Goal: Ask a question

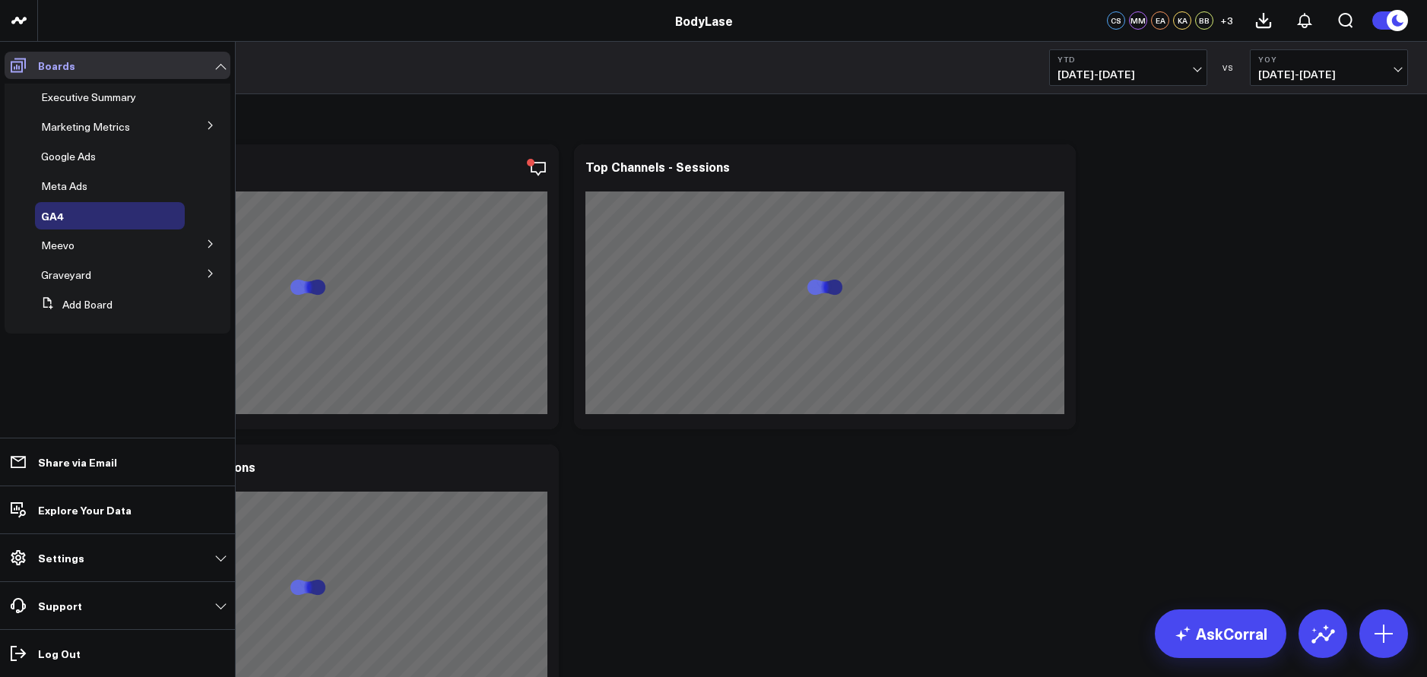
click at [24, 65] on link "Boards" at bounding box center [118, 65] width 226 height 27
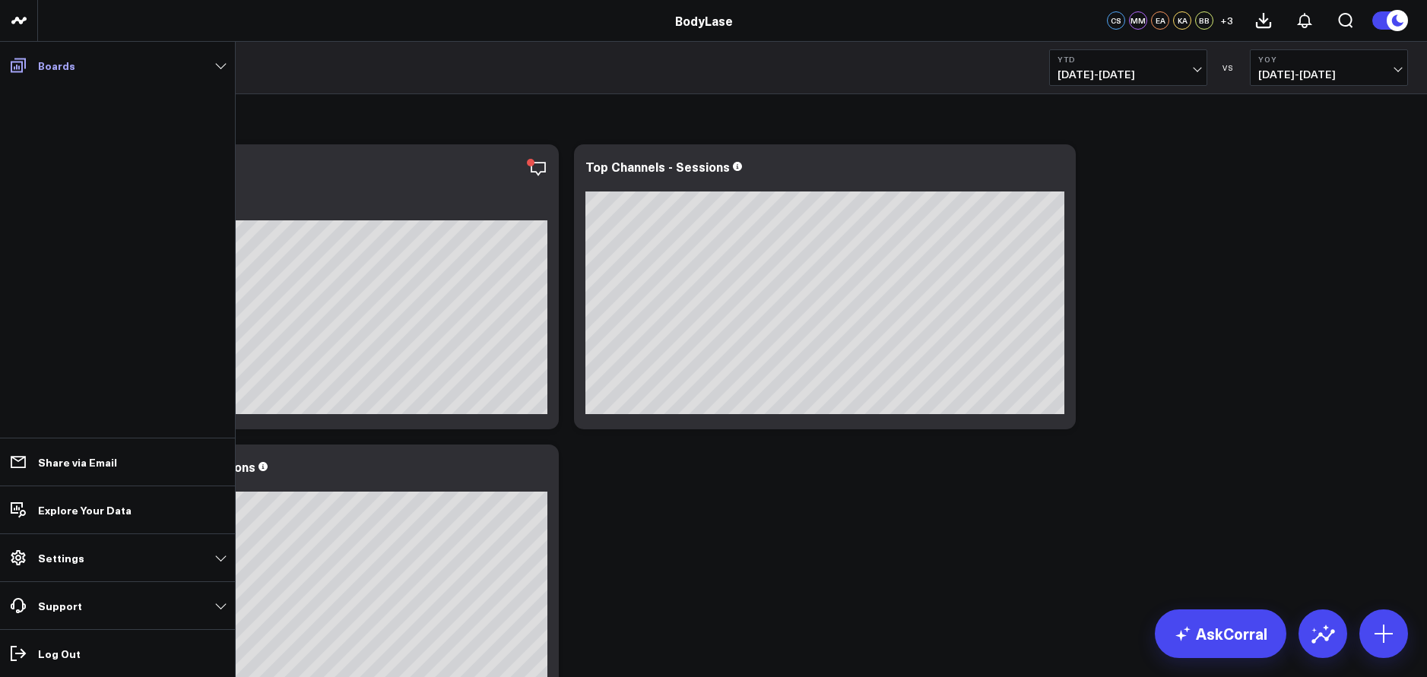
click at [221, 63] on link "Boards" at bounding box center [118, 65] width 226 height 27
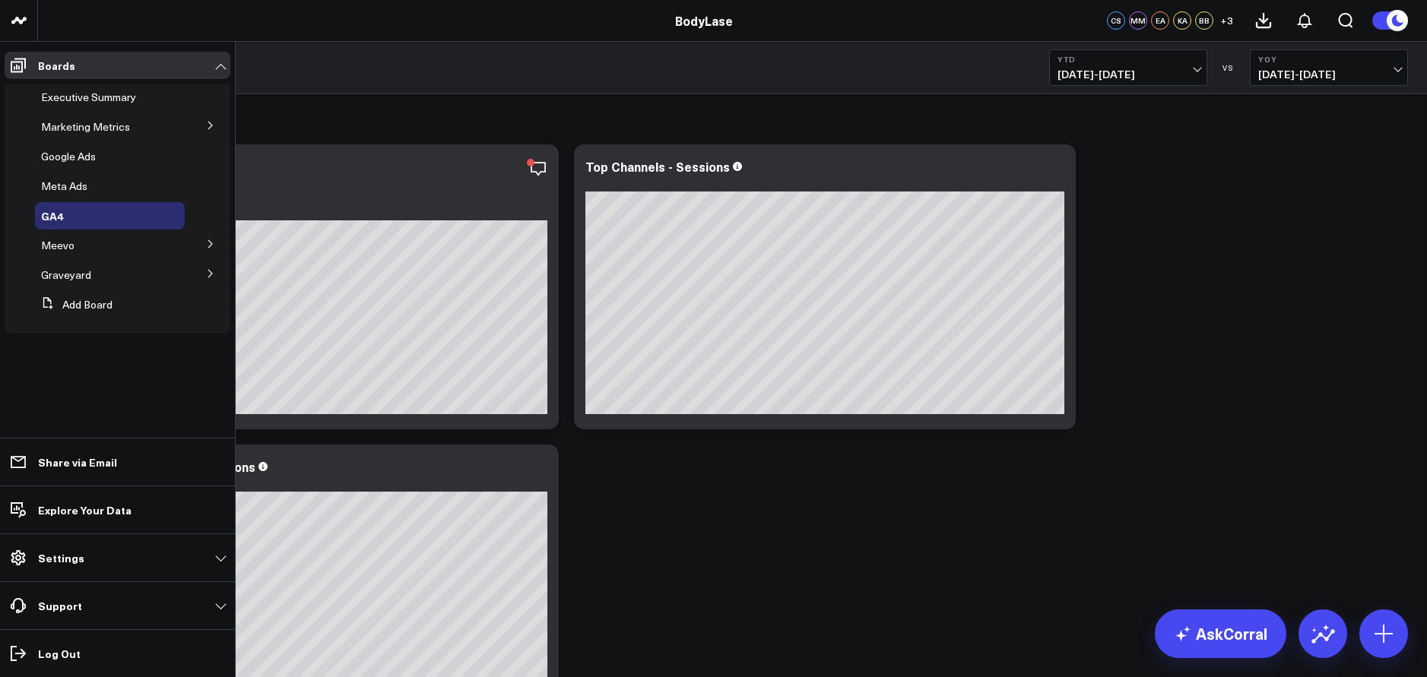
click at [211, 127] on icon at bounding box center [210, 126] width 4 height 8
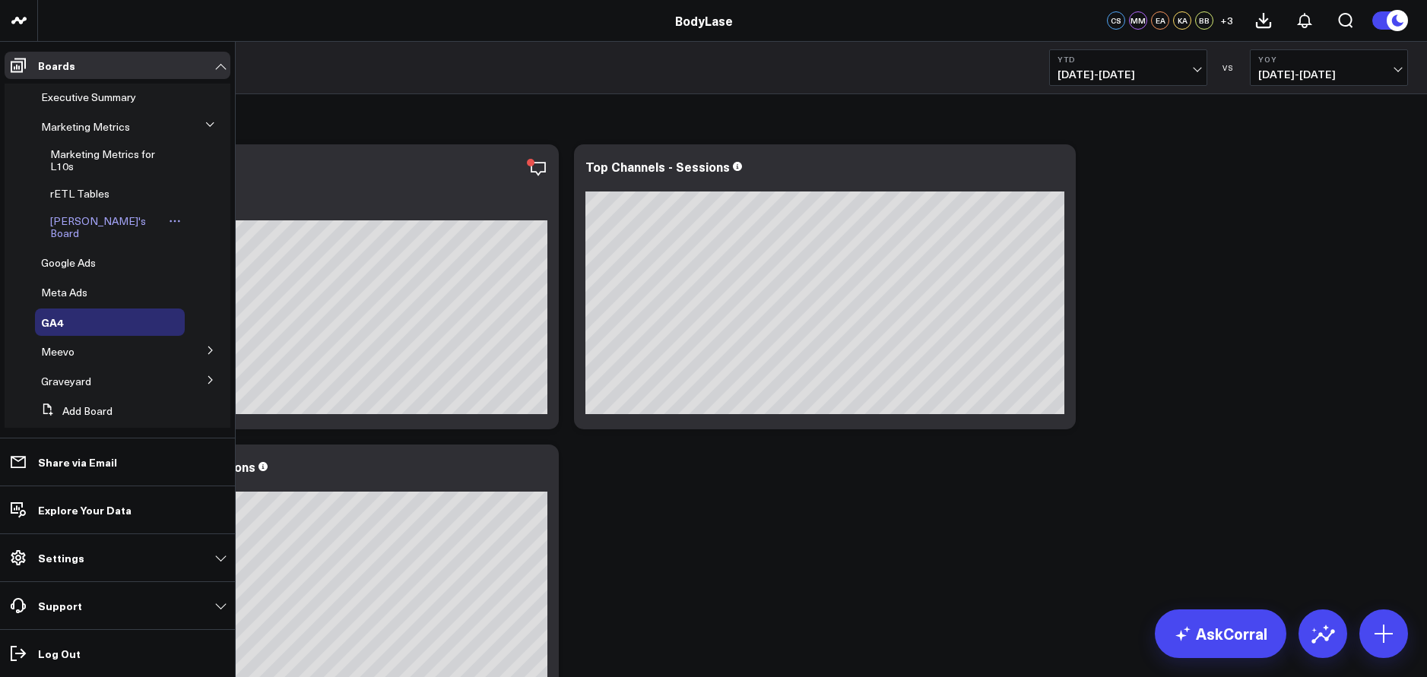
click at [85, 227] on span "[PERSON_NAME]'s Board" at bounding box center [98, 227] width 96 height 27
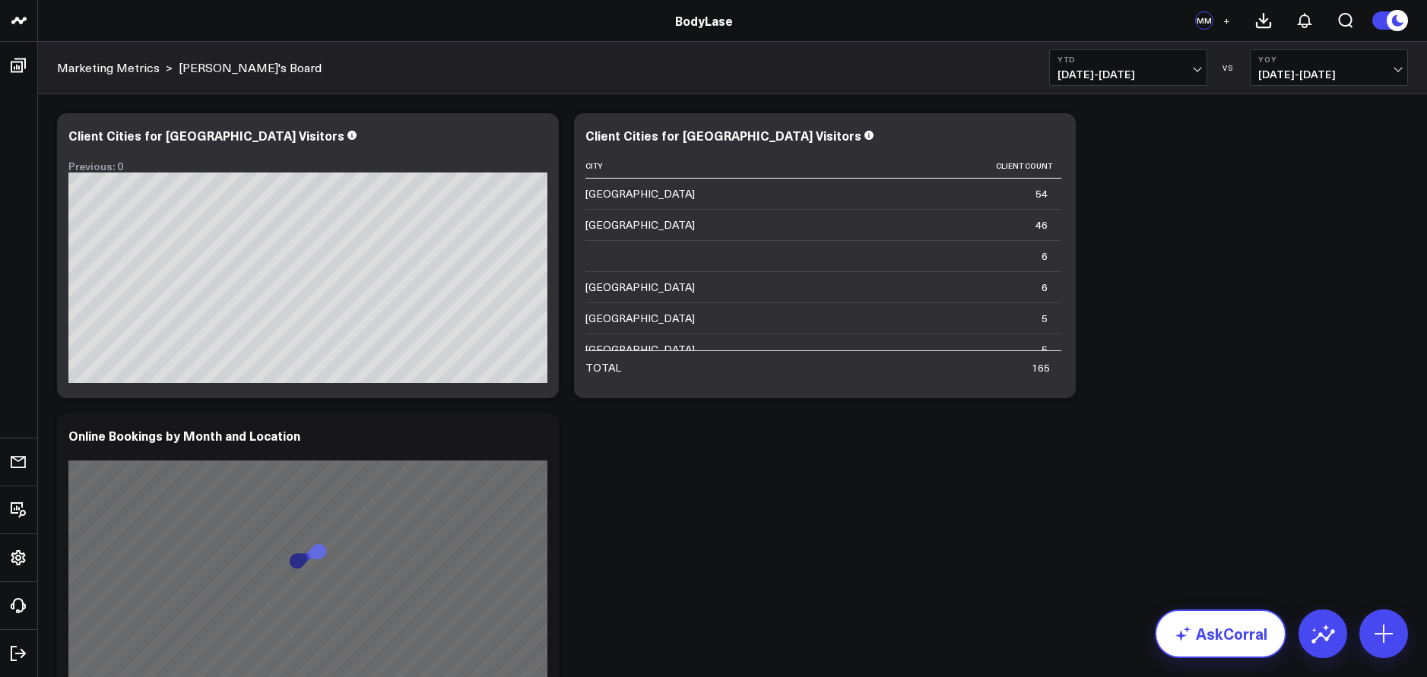
click at [1223, 632] on link "AskCorral" at bounding box center [1221, 634] width 132 height 49
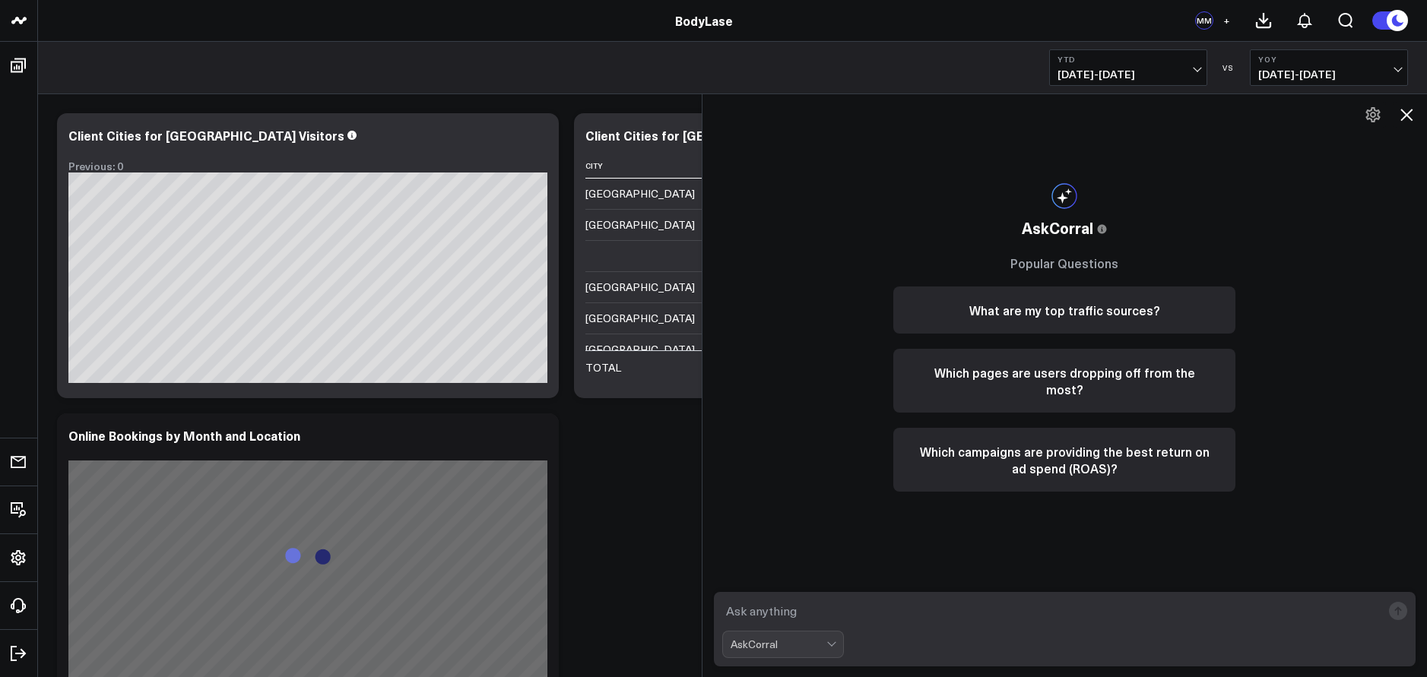
click at [954, 611] on textarea at bounding box center [1052, 611] width 660 height 27
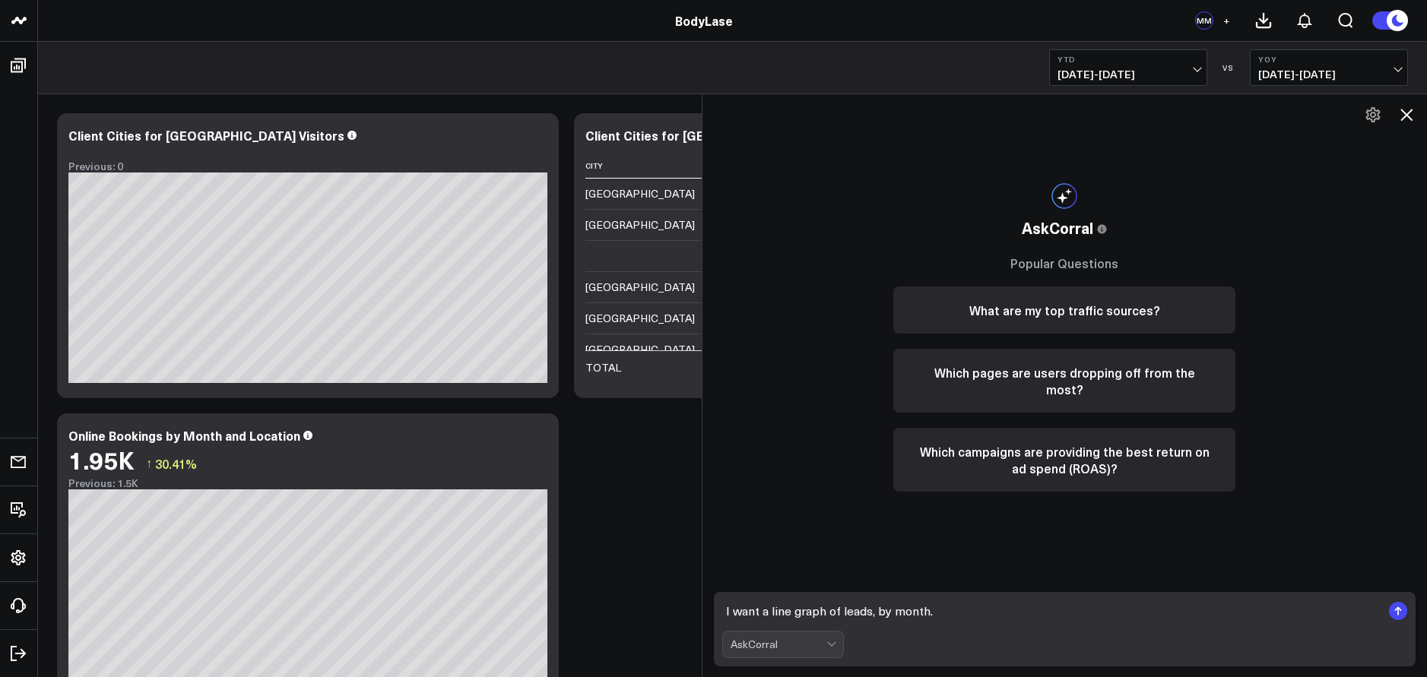
type textarea "I want a line graph of leads, by month."
click at [1396, 612] on rect "submit" at bounding box center [1398, 611] width 18 height 18
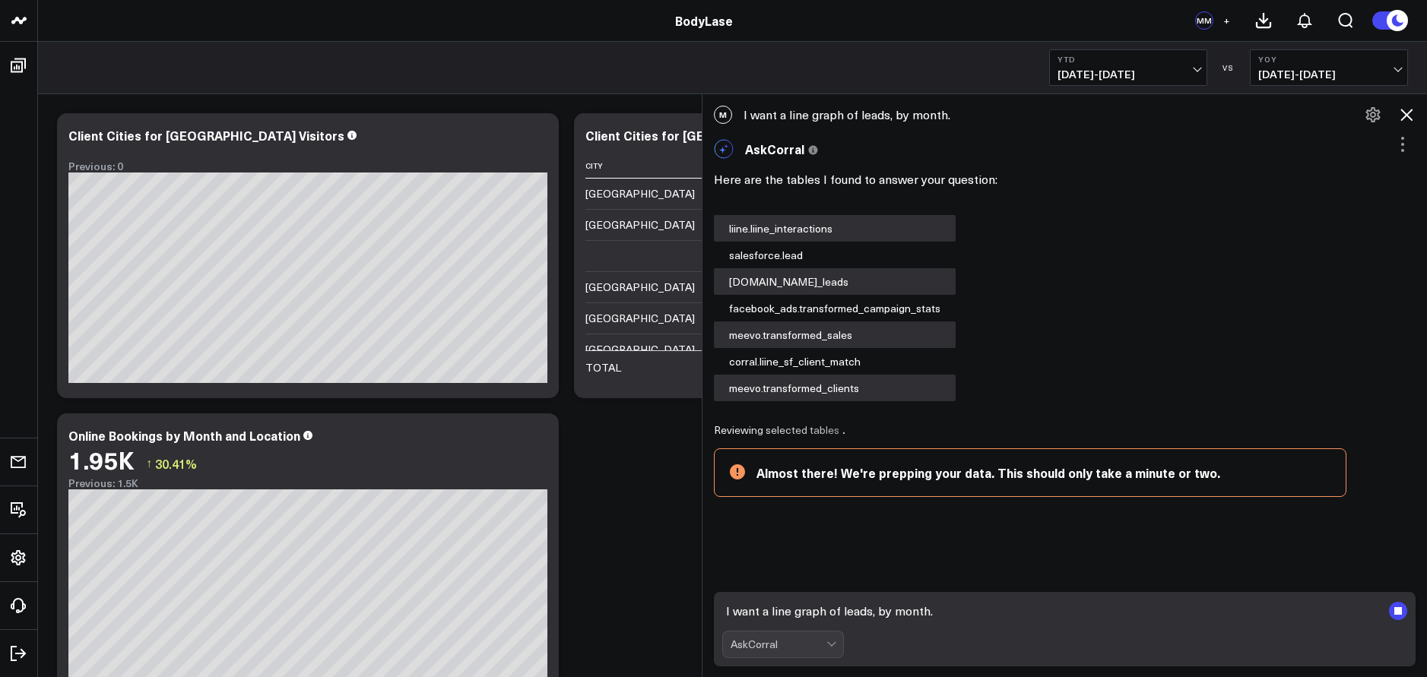
scroll to position [81, 0]
